Goal: Task Accomplishment & Management: Complete application form

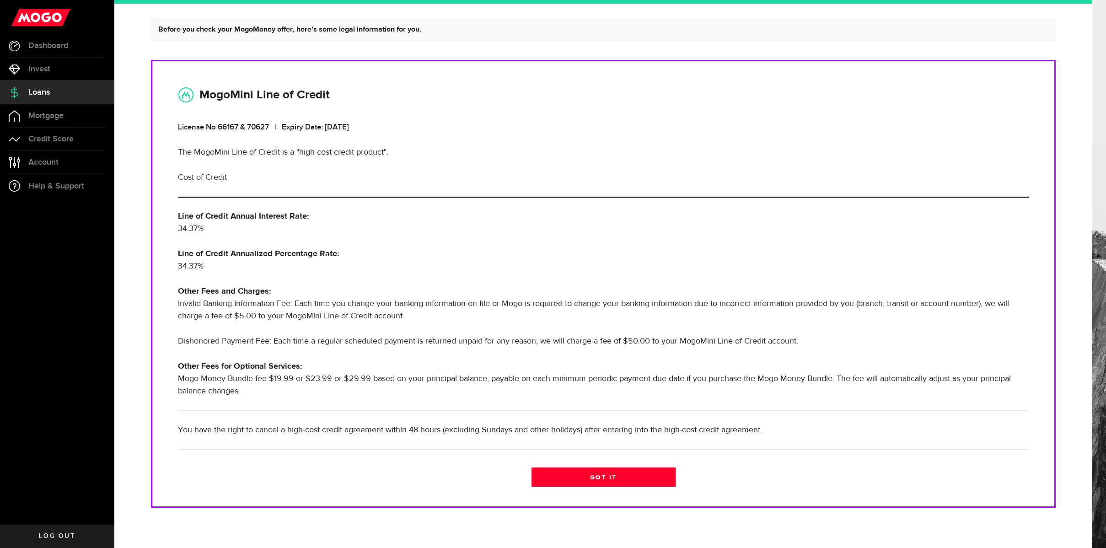
scroll to position [74, 0]
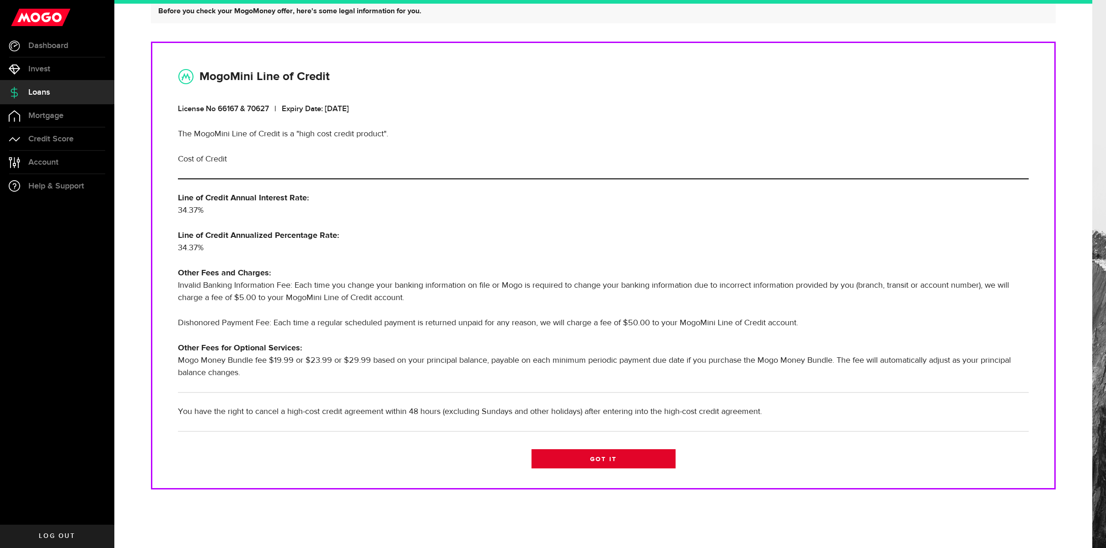
click at [593, 461] on link "Got it" at bounding box center [604, 458] width 144 height 19
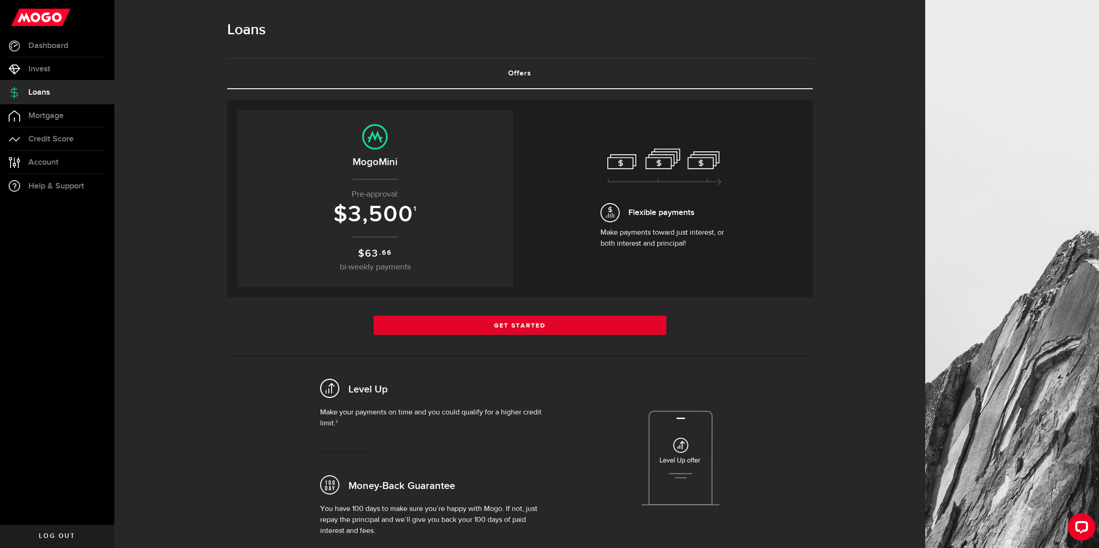
click at [545, 328] on link "Get Started" at bounding box center [520, 325] width 293 height 19
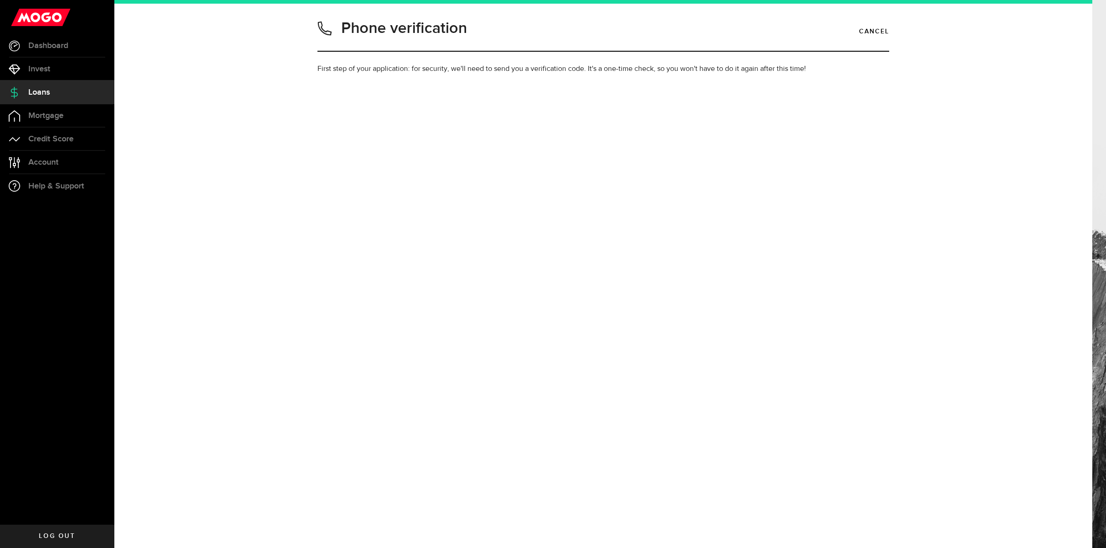
type input "2042600798"
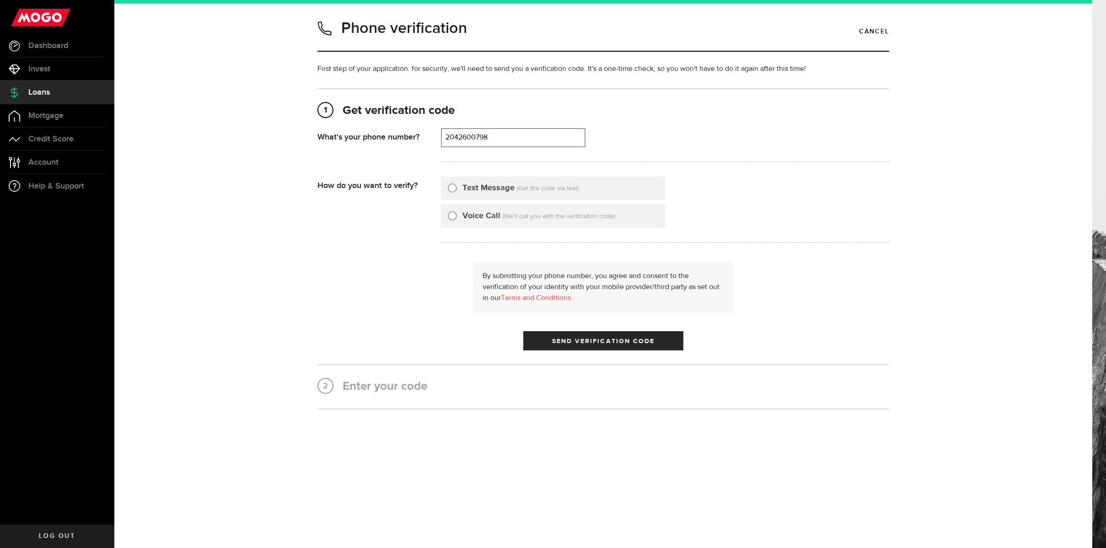
click at [452, 186] on input "Text Message" at bounding box center [452, 186] width 9 height 9
radio input "true"
click at [601, 340] on span "submit" at bounding box center [603, 343] width 13 height 13
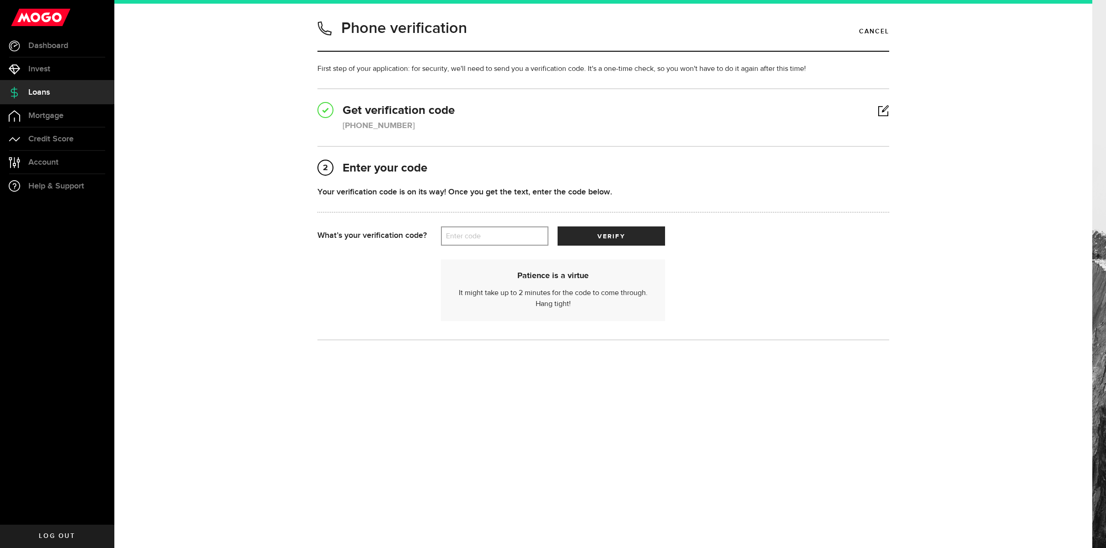
click at [482, 239] on label "Enter code" at bounding box center [495, 236] width 108 height 19
click at [482, 239] on input "Enter code" at bounding box center [495, 235] width 108 height 19
type input "79716"
click at [623, 237] on span "verify" at bounding box center [611, 236] width 27 height 6
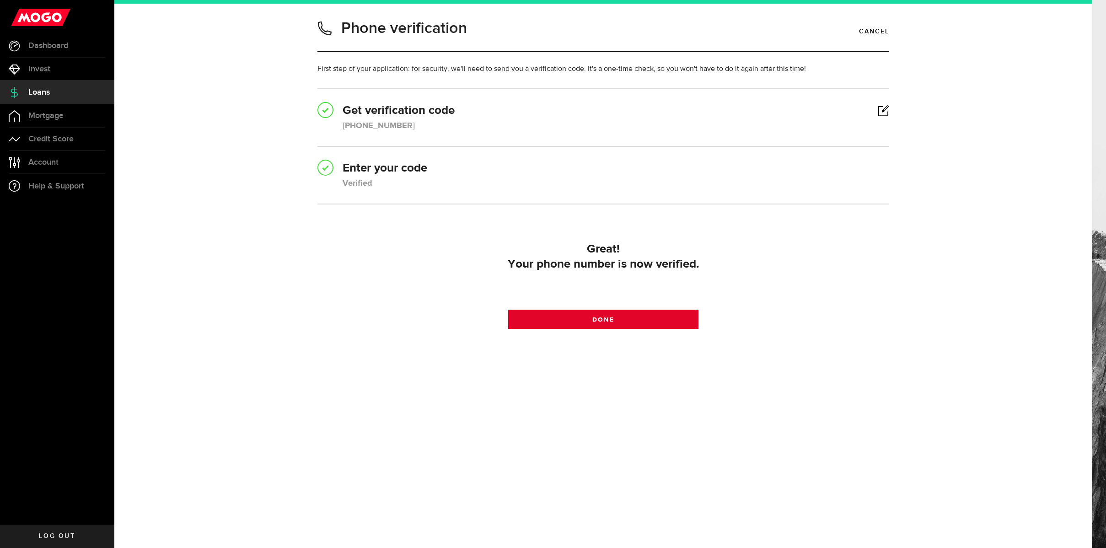
click at [663, 317] on link "Done" at bounding box center [603, 319] width 191 height 19
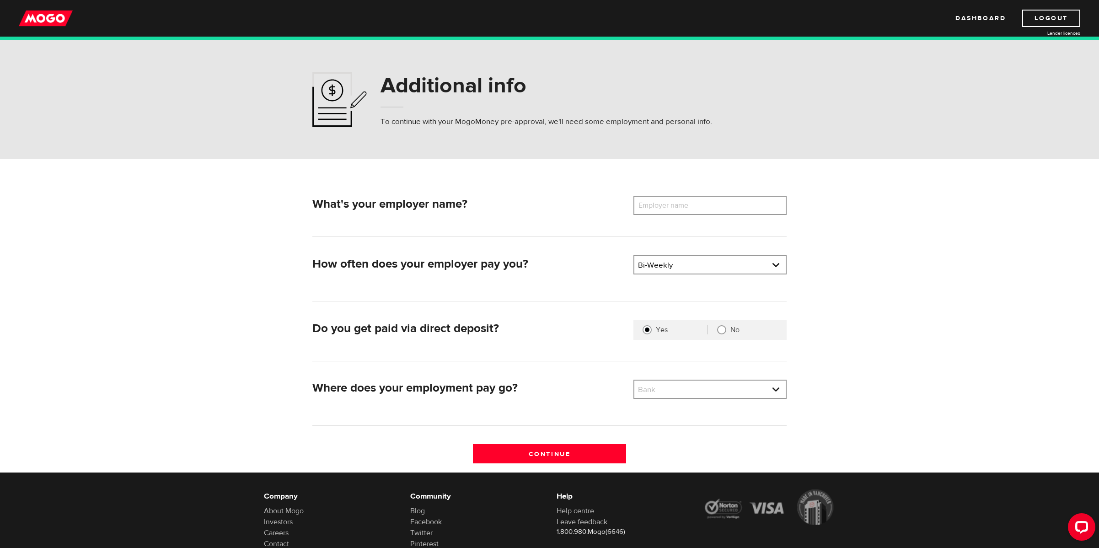
click at [678, 203] on label "Employer name" at bounding box center [671, 205] width 74 height 19
click at [678, 203] on input "Employer name" at bounding box center [710, 205] width 153 height 19
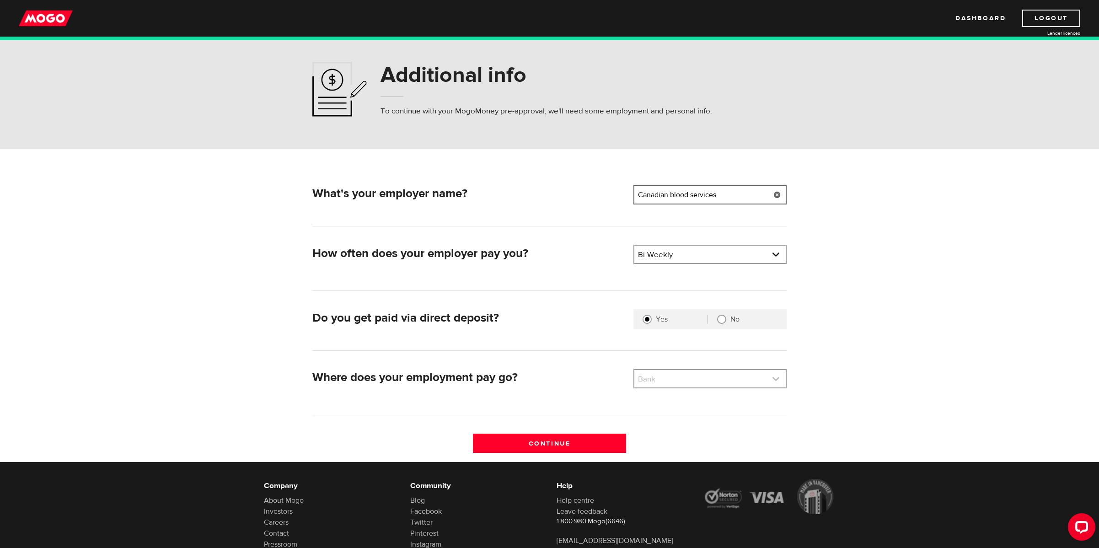
type input "Canadian blood services"
click at [689, 382] on link at bounding box center [710, 378] width 151 height 17
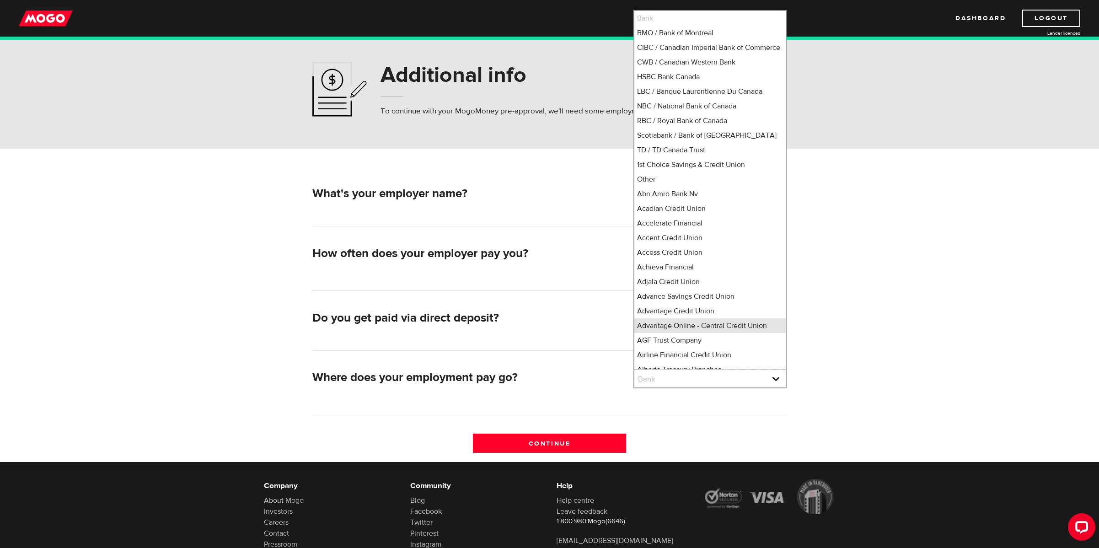
scroll to position [4, 0]
click at [668, 139] on li "Scotiabank / Bank of Nova Scotia" at bounding box center [710, 131] width 151 height 15
select select "2"
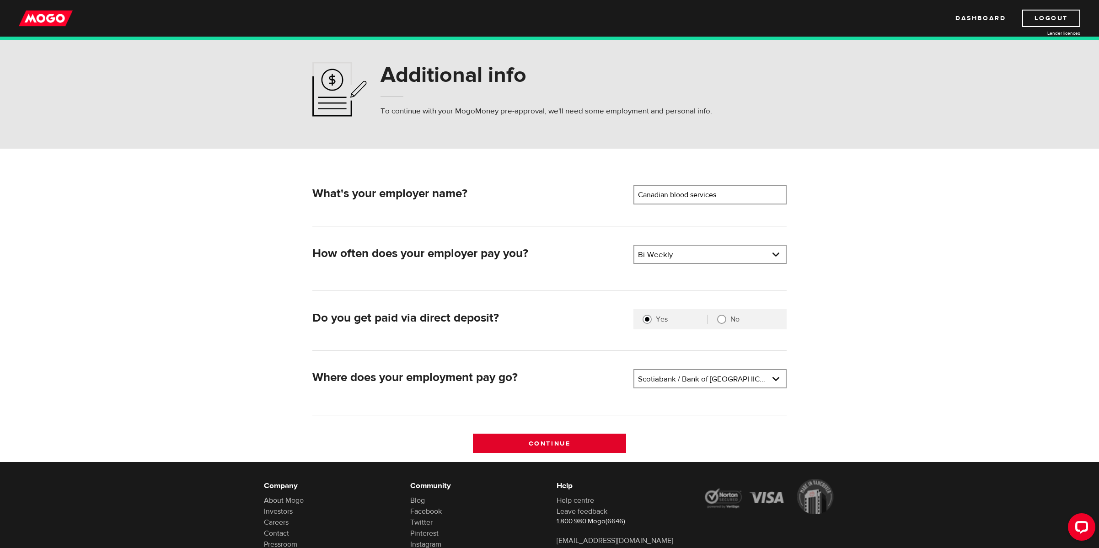
click at [586, 441] on input "Continue" at bounding box center [549, 443] width 153 height 19
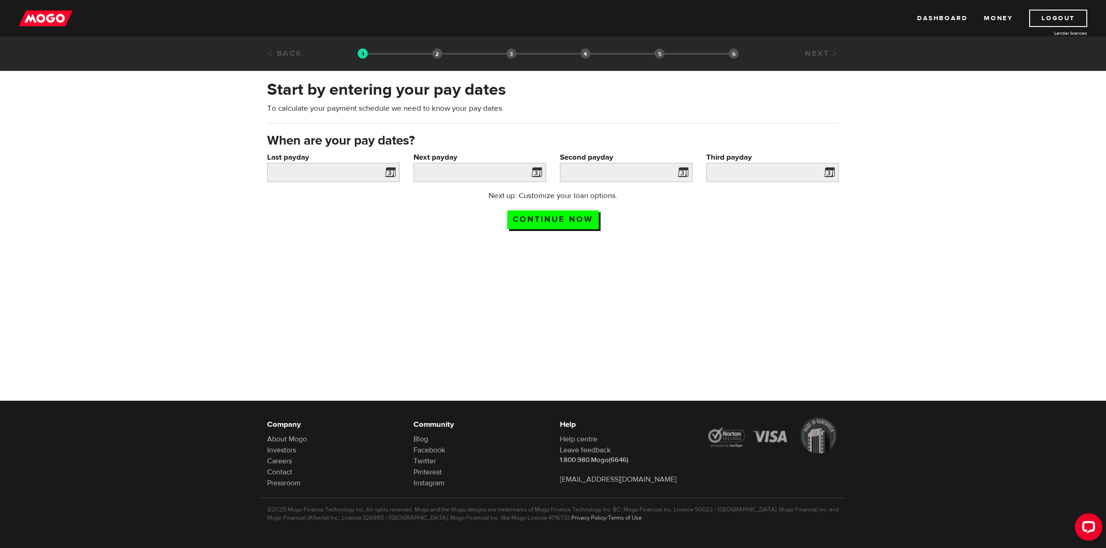
click at [390, 174] on span at bounding box center [389, 174] width 14 height 15
click at [390, 173] on span at bounding box center [389, 174] width 14 height 15
click at [551, 172] on div "Next payday Please enter your next pay date." at bounding box center [480, 171] width 146 height 38
drag, startPoint x: 551, startPoint y: 217, endPoint x: 553, endPoint y: 212, distance: 5.2
click at [551, 216] on input "Continue now" at bounding box center [553, 219] width 92 height 19
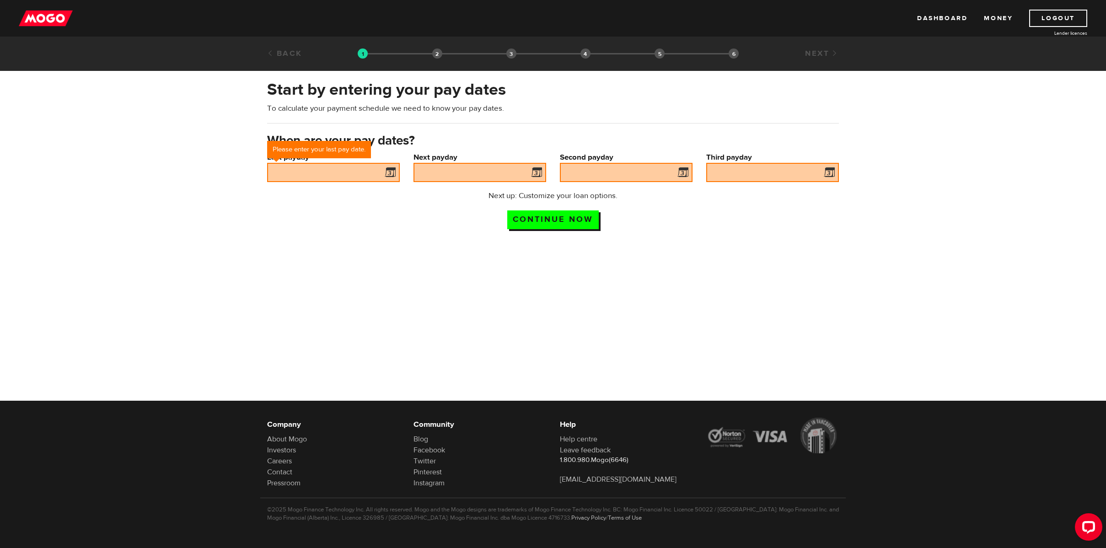
click at [394, 173] on span at bounding box center [389, 174] width 14 height 15
drag, startPoint x: 380, startPoint y: 175, endPoint x: 384, endPoint y: 172, distance: 5.9
click at [380, 175] on input "Last payday" at bounding box center [333, 172] width 133 height 19
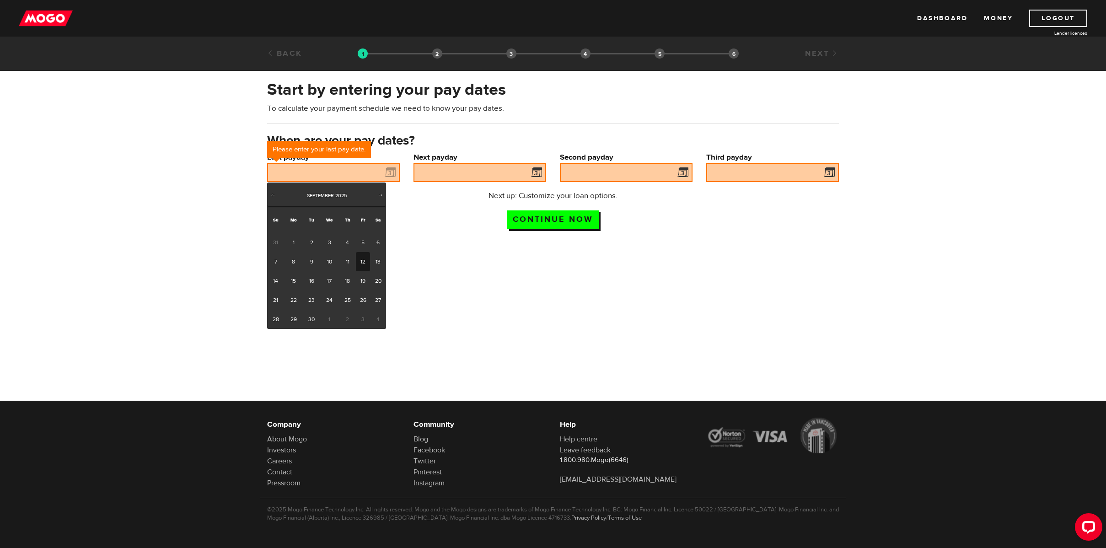
click at [365, 261] on link "12" at bounding box center [363, 261] width 14 height 19
type input "2025/09/12"
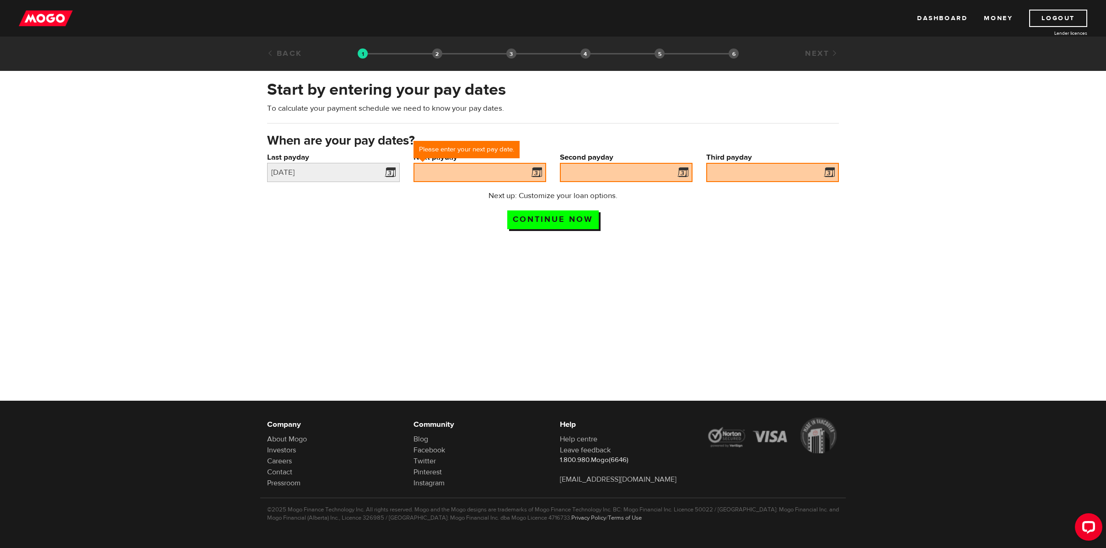
click at [535, 172] on span at bounding box center [535, 174] width 14 height 15
click at [451, 174] on input "Next payday" at bounding box center [480, 172] width 133 height 19
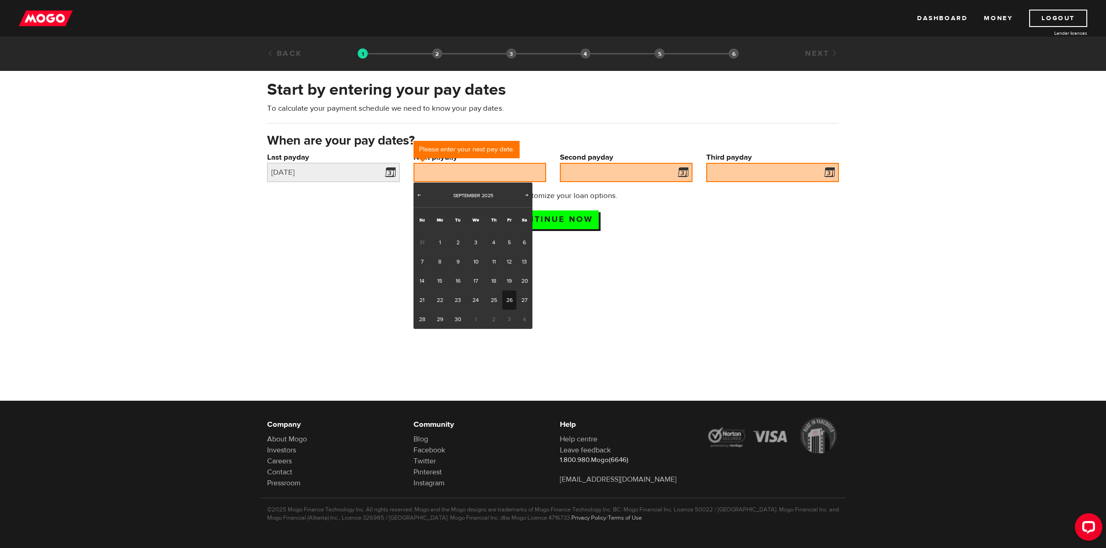
click at [512, 301] on link "26" at bounding box center [509, 300] width 14 height 19
type input "2025/09/26"
type input "2025/10/10"
type input "2025/10/24"
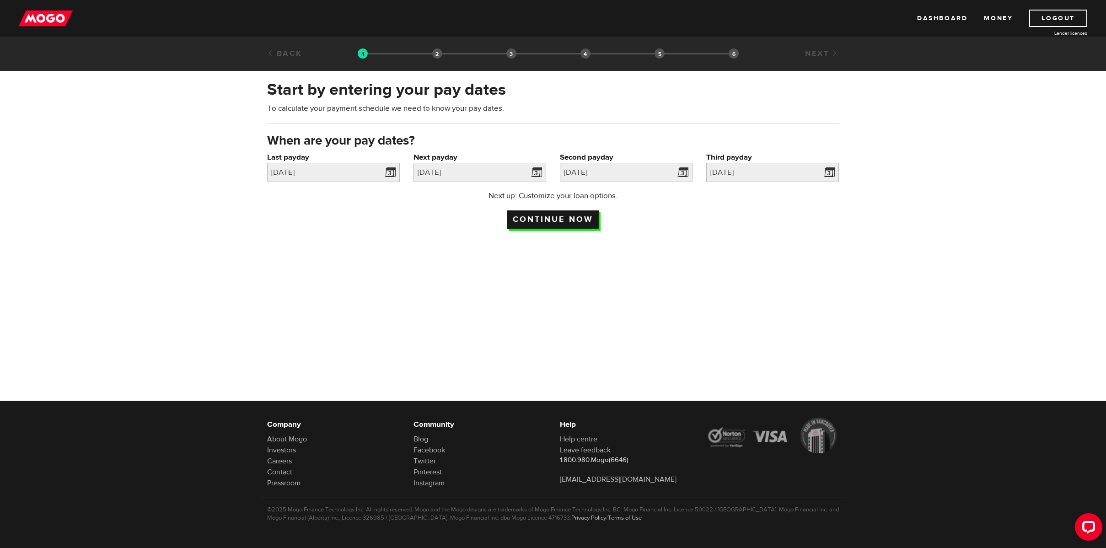
click at [573, 219] on input "Continue now" at bounding box center [553, 219] width 92 height 19
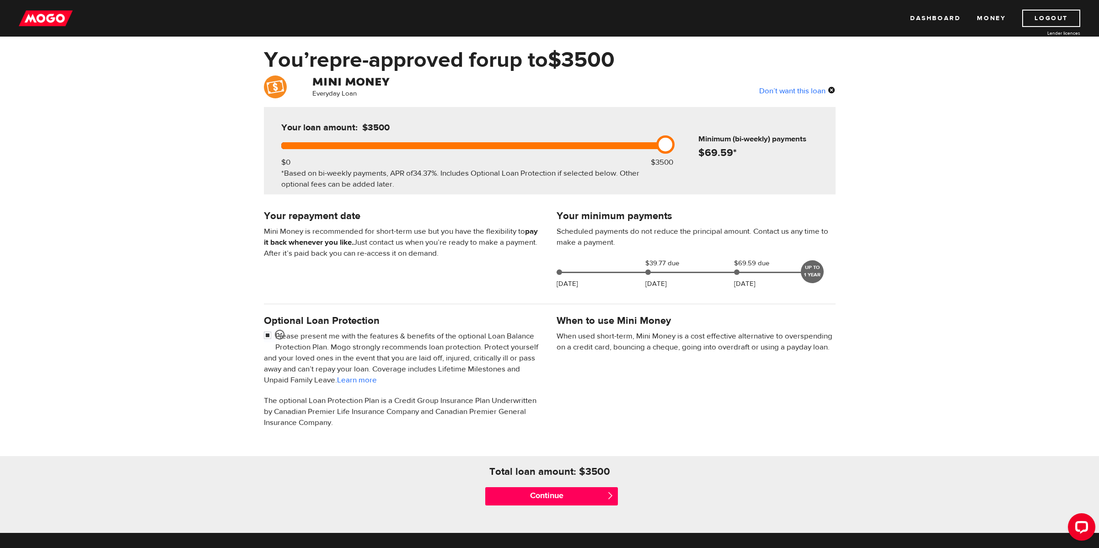
scroll to position [35, 0]
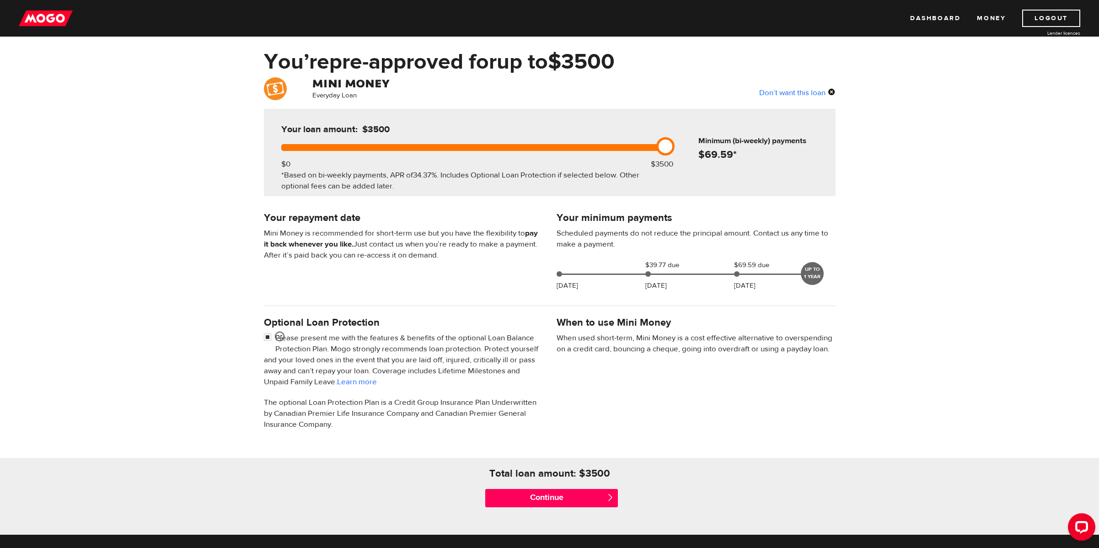
click at [797, 92] on div "Don’t want this loan" at bounding box center [797, 92] width 76 height 12
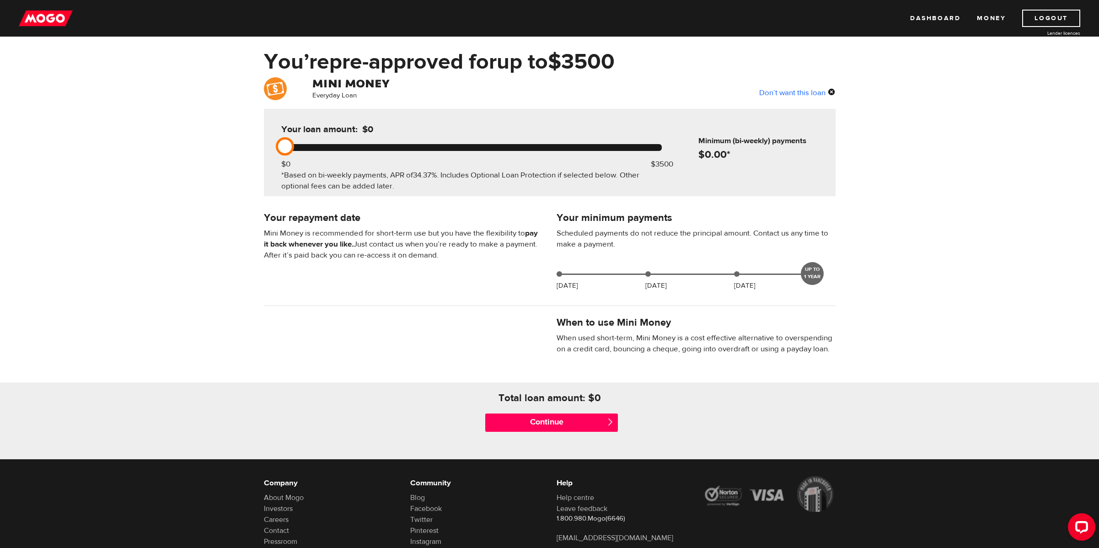
click at [796, 92] on div "Don’t want this loan" at bounding box center [797, 92] width 76 height 12
click at [802, 93] on div "Don’t want this loan" at bounding box center [797, 92] width 76 height 12
click at [834, 90] on div "Don’t want this loan" at bounding box center [797, 92] width 76 height 12
click at [1049, 17] on link "Logout" at bounding box center [1052, 18] width 58 height 17
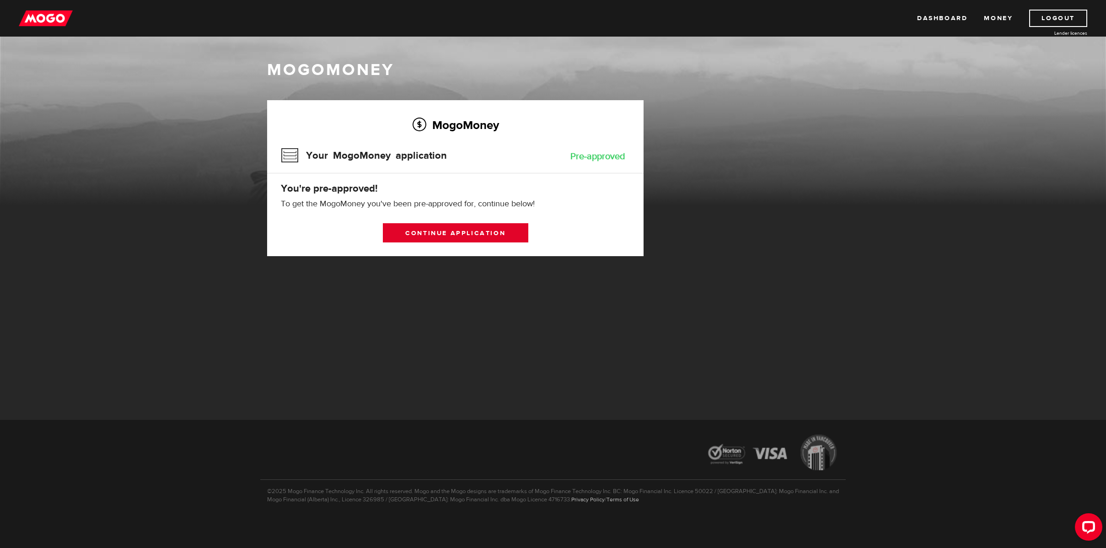
click at [478, 233] on link "Continue application" at bounding box center [455, 232] width 145 height 19
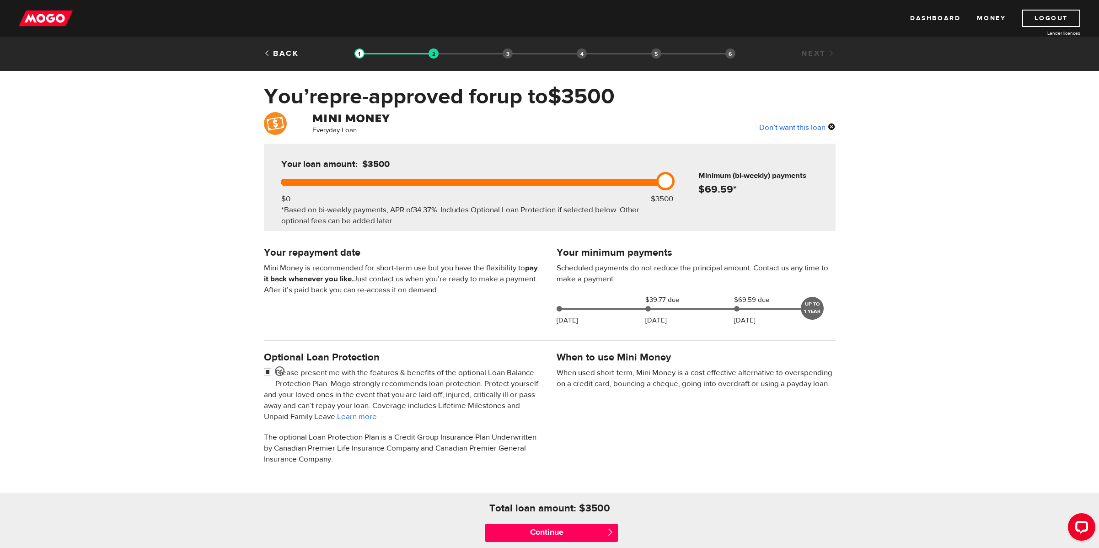
click at [803, 126] on div "Don’t want this loan" at bounding box center [797, 127] width 76 height 12
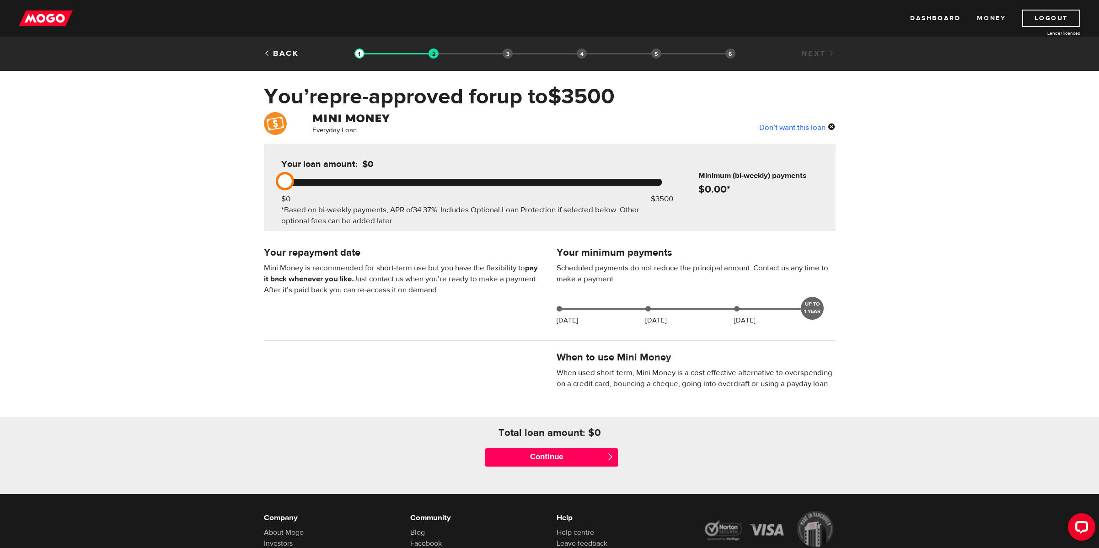
click at [999, 16] on link "Money" at bounding box center [991, 18] width 29 height 17
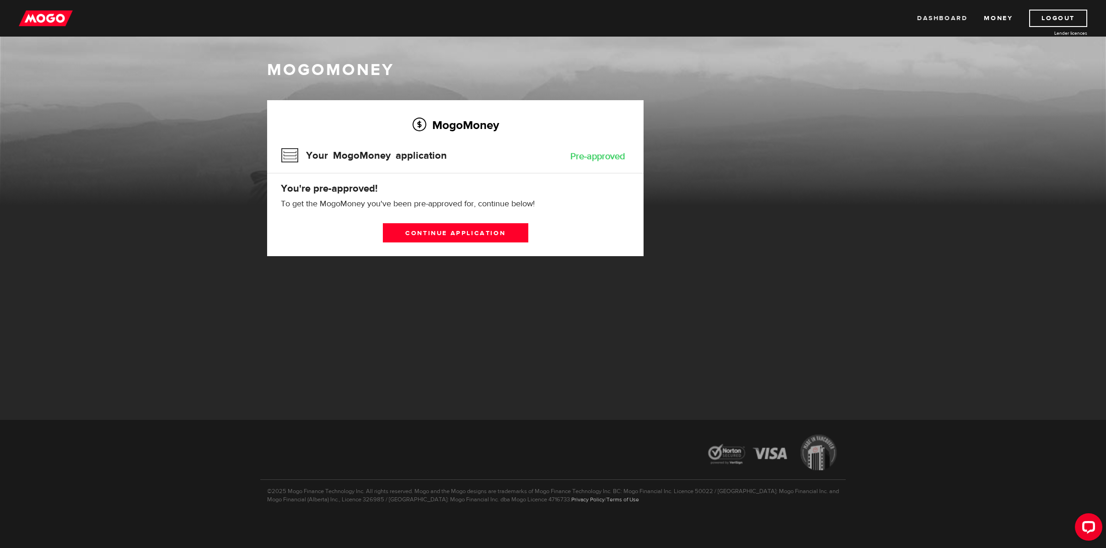
click at [934, 16] on link "Dashboard" at bounding box center [942, 18] width 50 height 17
click at [1070, 16] on link "Logout" at bounding box center [1058, 18] width 58 height 17
